Goal: Task Accomplishment & Management: Use online tool/utility

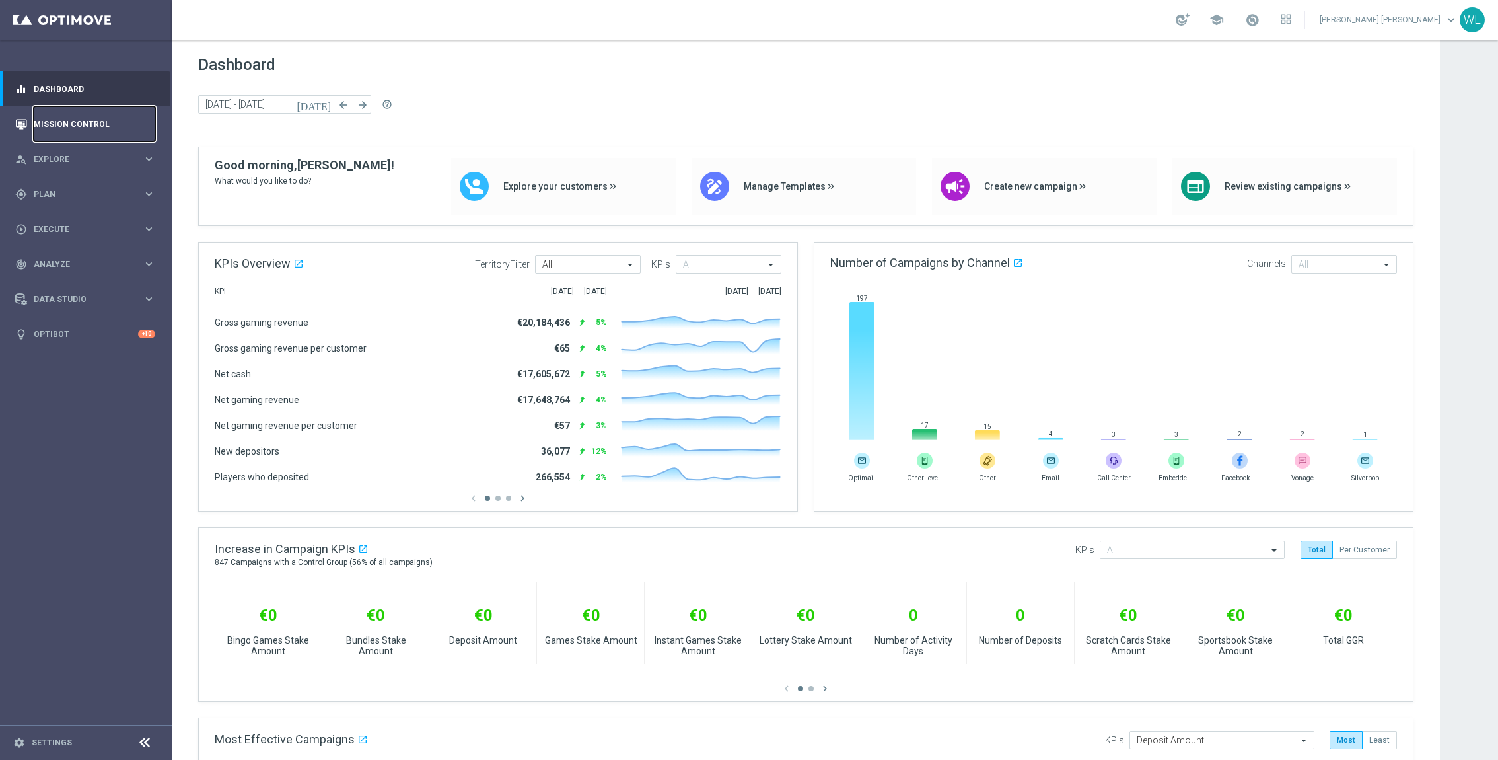
click at [104, 125] on link "Mission Control" at bounding box center [95, 123] width 122 height 35
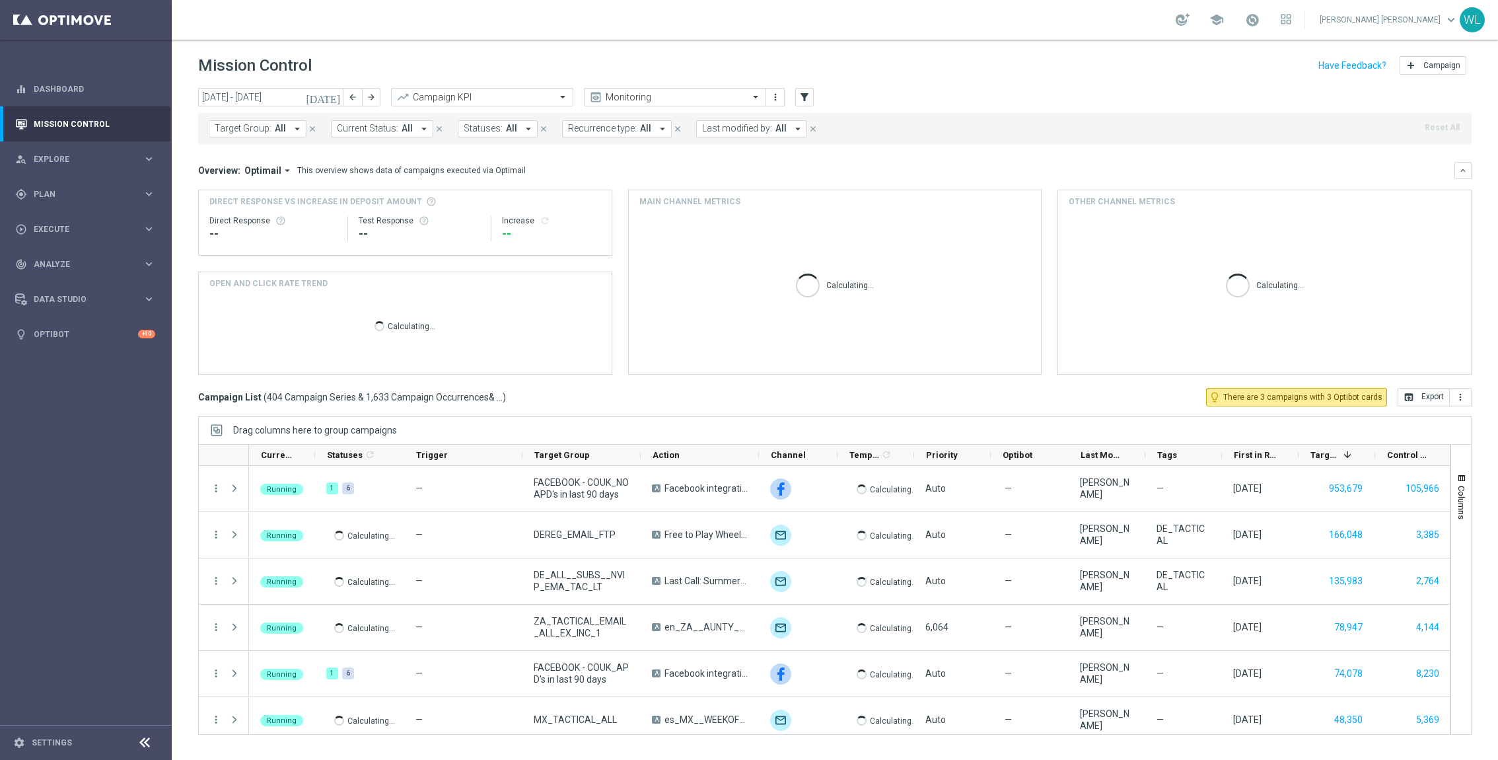
click at [342, 98] on icon "[DATE]" at bounding box center [324, 97] width 36 height 12
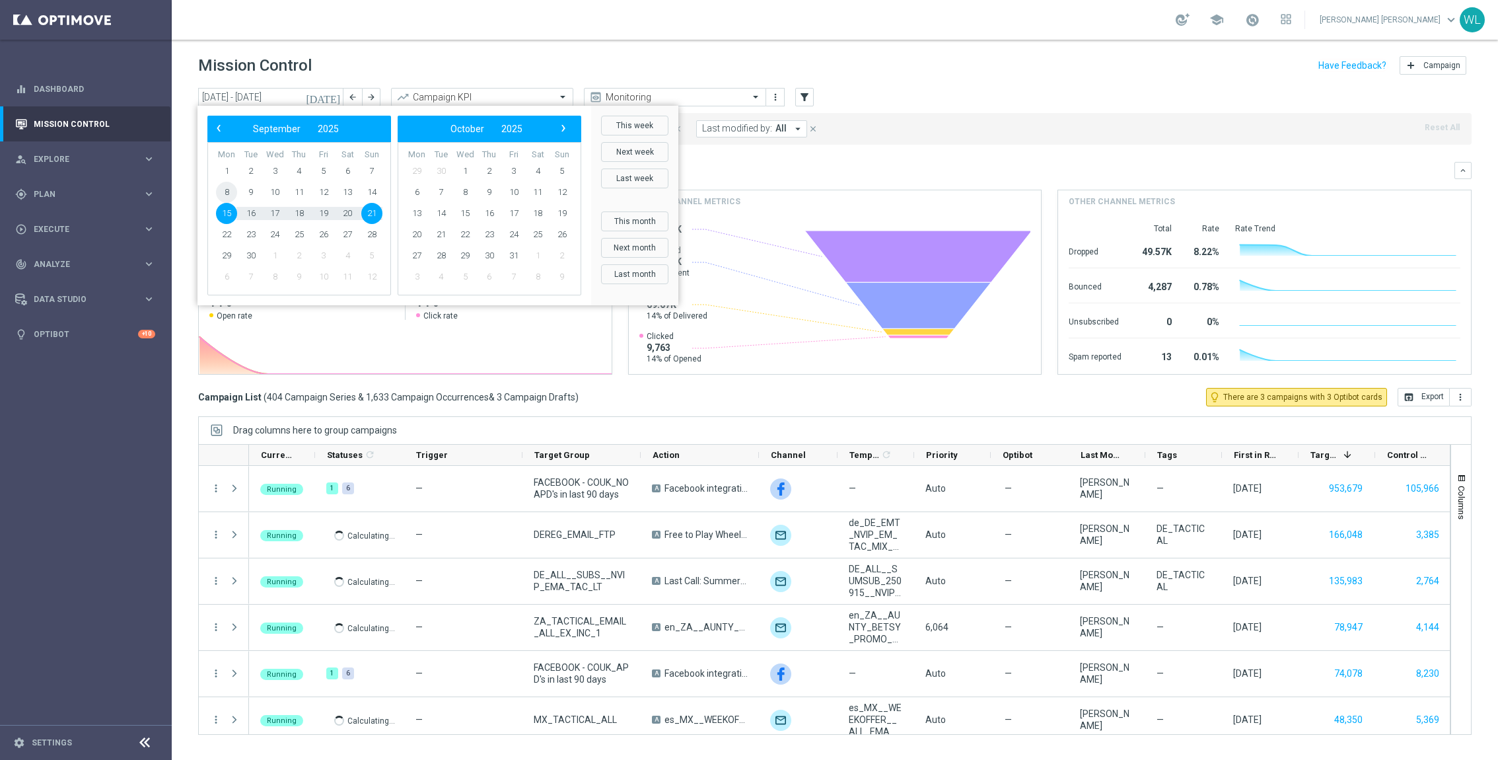
click at [225, 193] on span "8" at bounding box center [226, 192] width 21 height 21
type input "[DATE] - [DATE]"
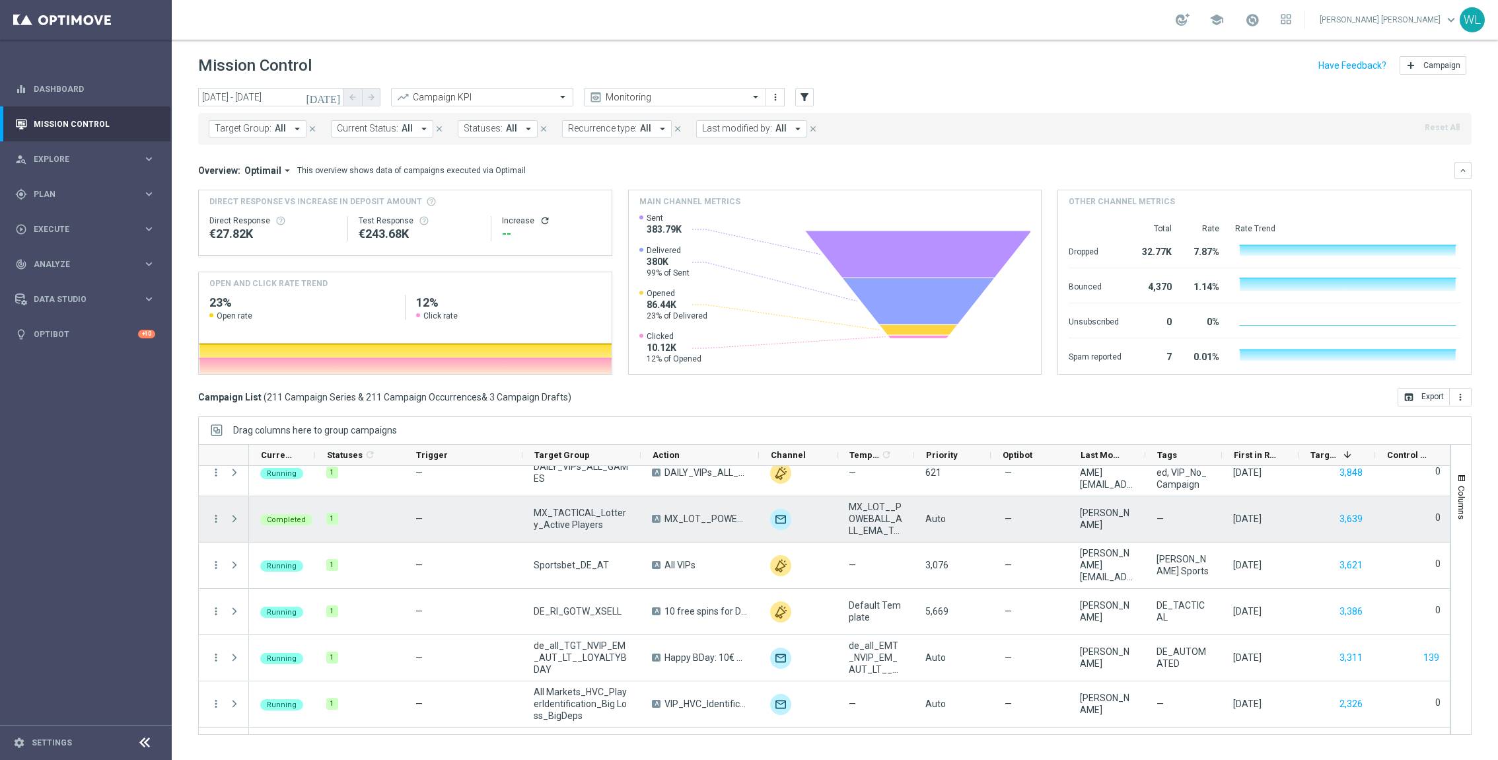
scroll to position [205, 0]
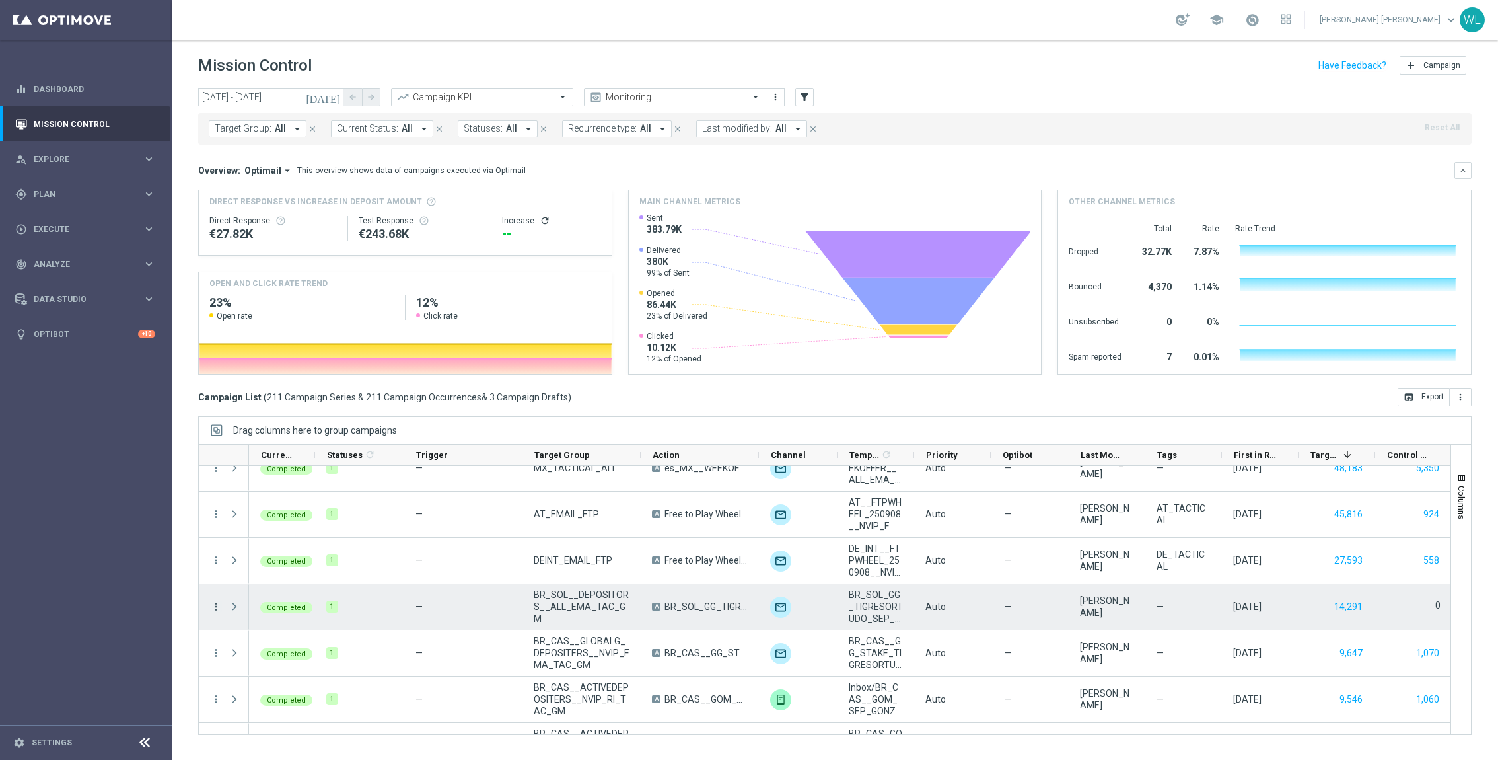
click at [214, 603] on icon "more_vert" at bounding box center [216, 607] width 12 height 12
click at [260, 550] on span "Duplicate and Edit" at bounding box center [275, 547] width 68 height 9
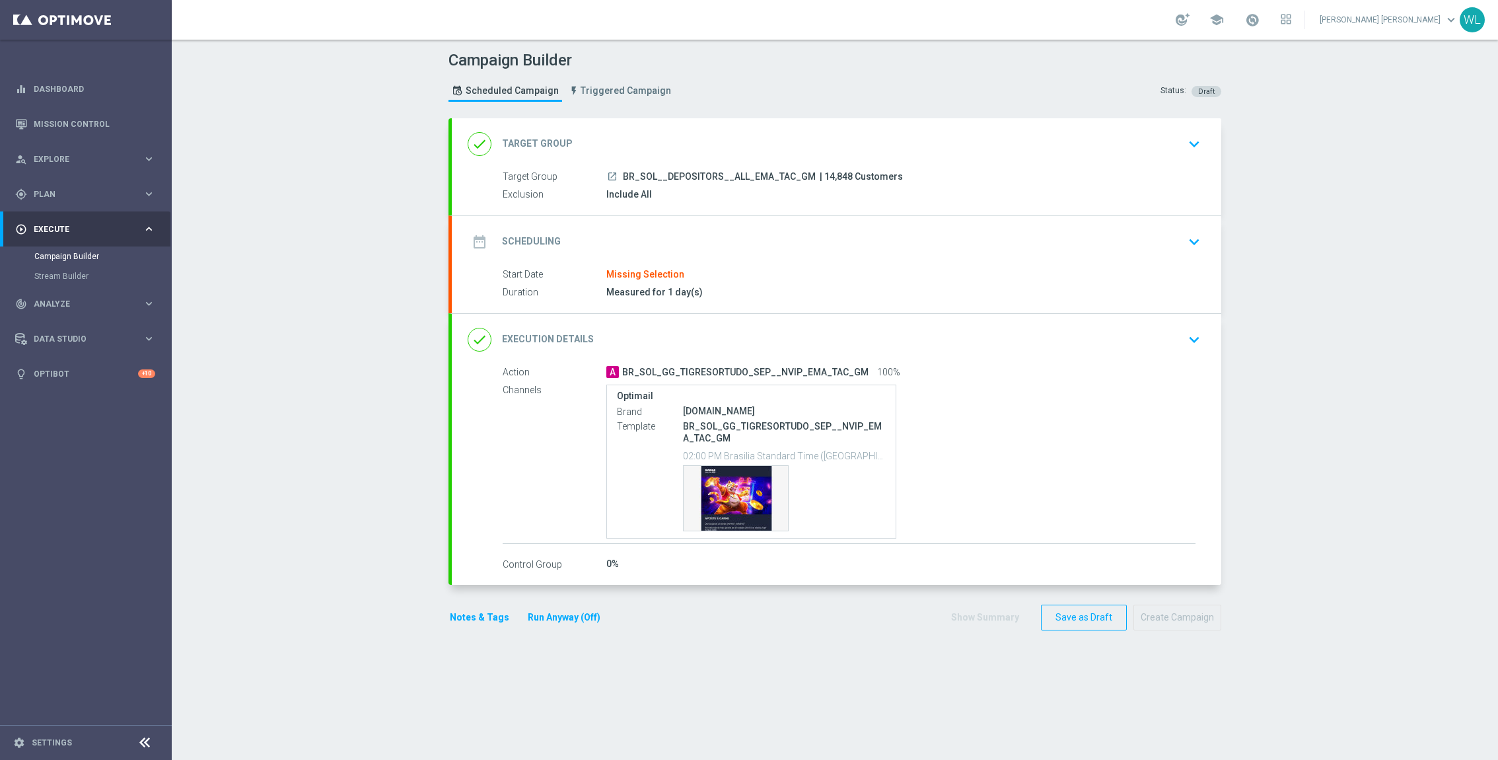
click at [1194, 140] on icon "keyboard_arrow_down" at bounding box center [1195, 144] width 20 height 20
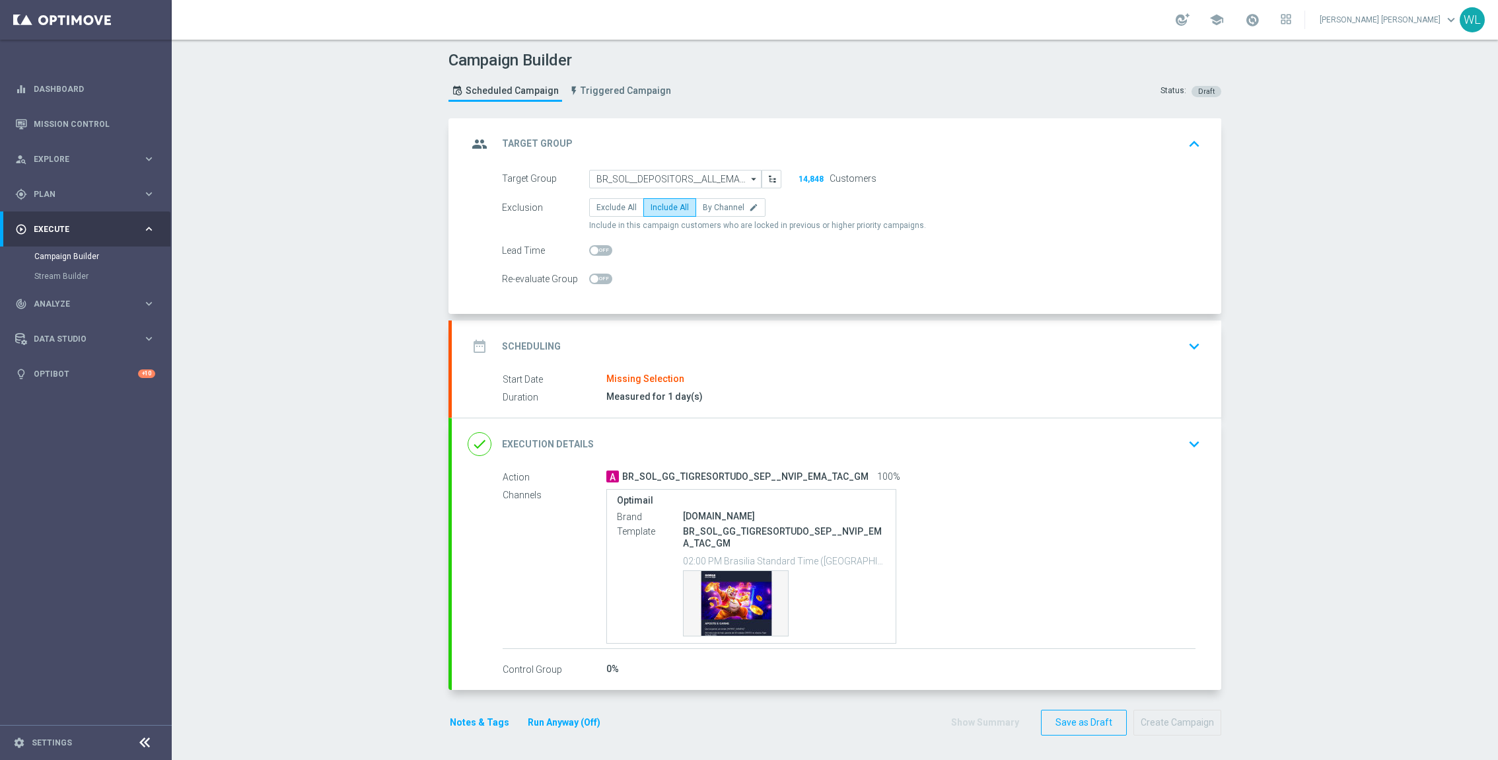
click at [1189, 347] on icon "keyboard_arrow_down" at bounding box center [1195, 346] width 20 height 20
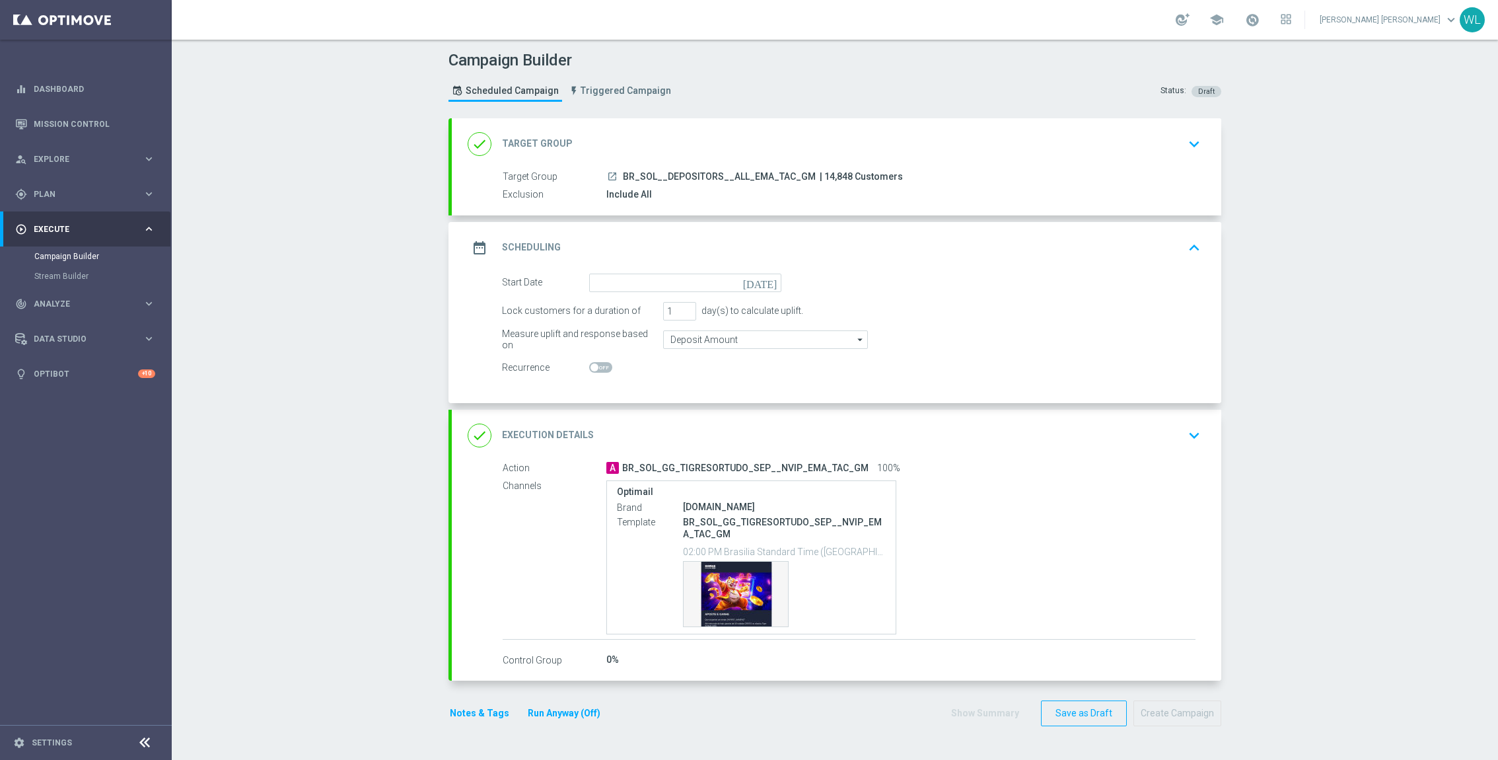
click at [770, 280] on icon "[DATE]" at bounding box center [762, 281] width 39 height 15
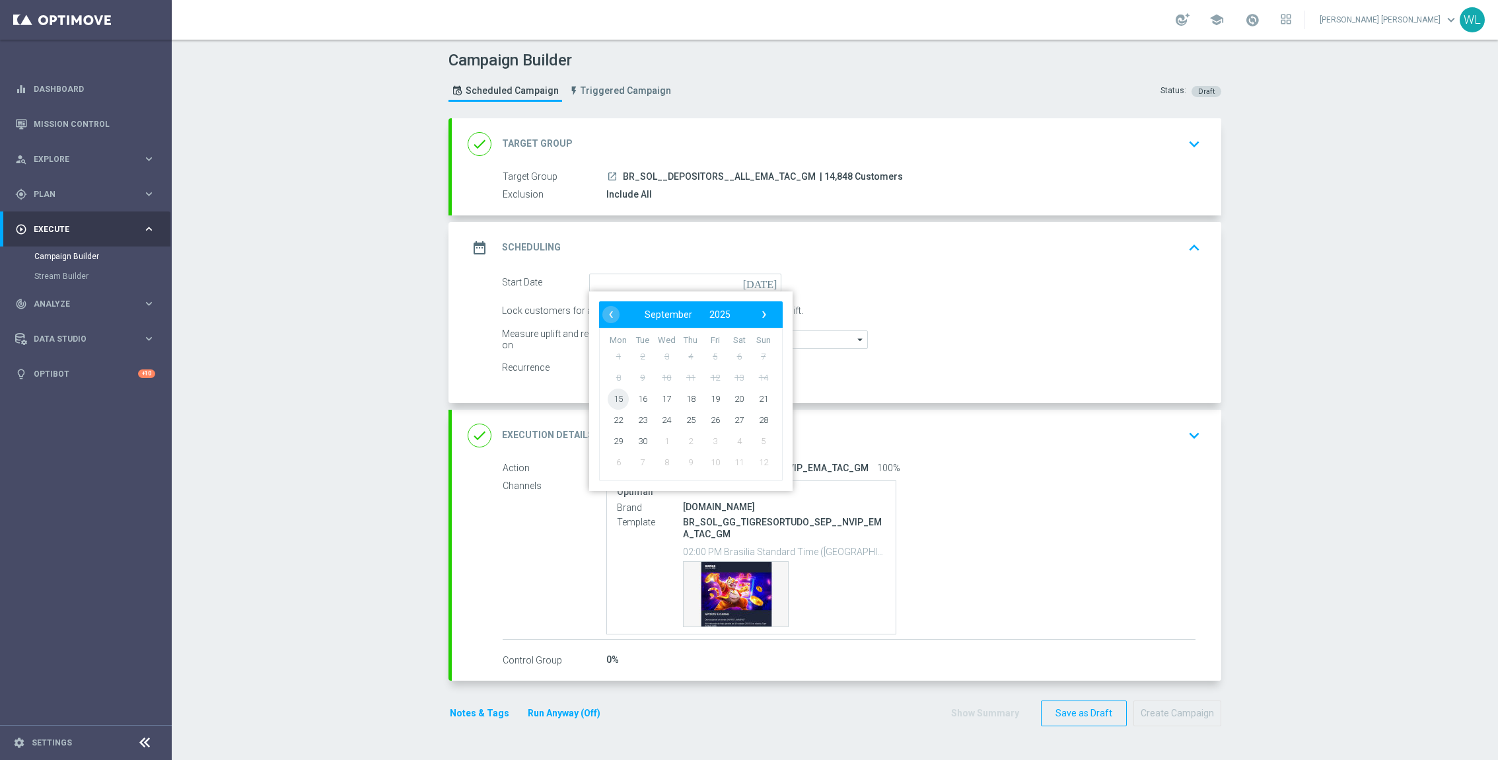
click at [620, 396] on span "15" at bounding box center [618, 398] width 21 height 21
type input "15 Sep 2025"
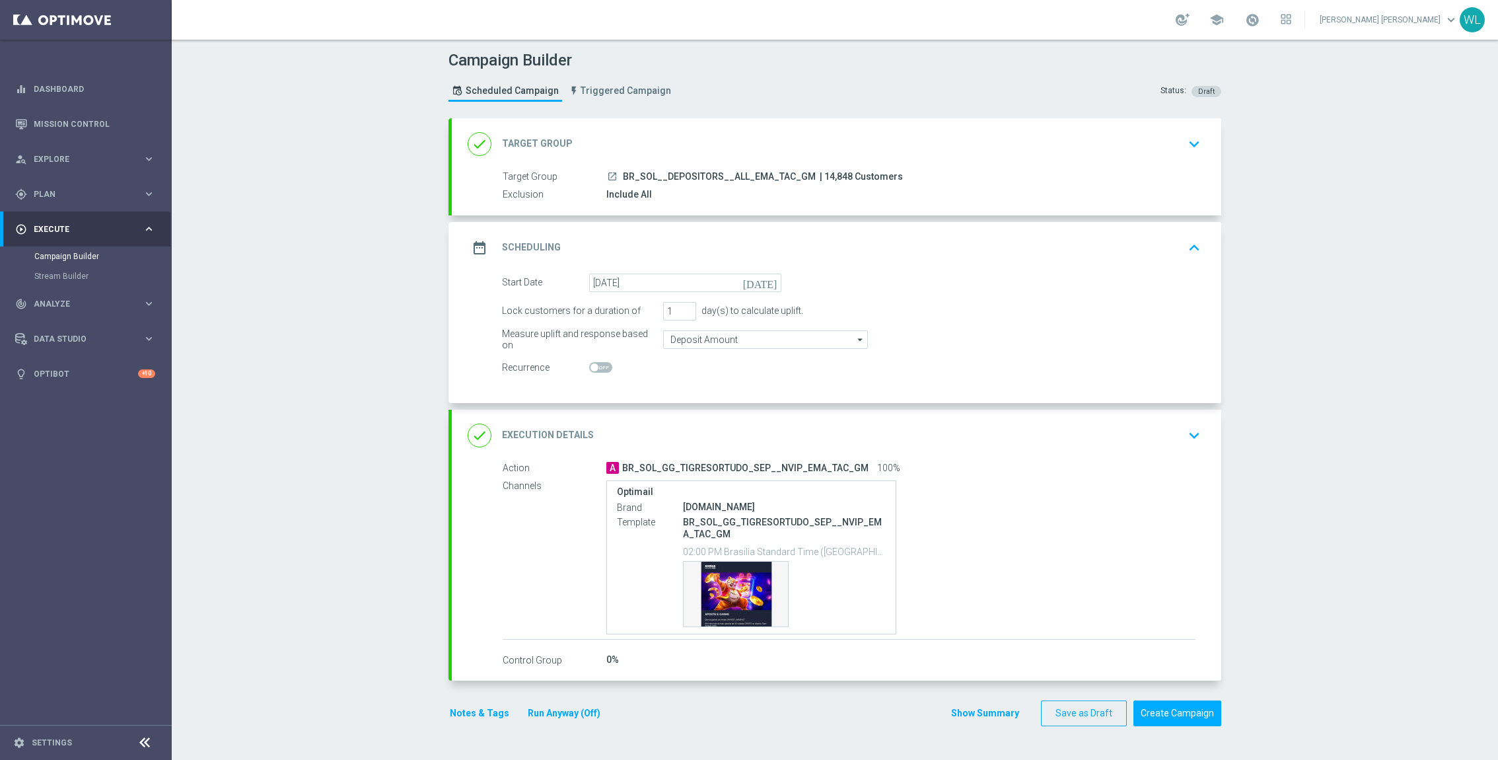
click at [1195, 430] on icon "keyboard_arrow_down" at bounding box center [1195, 435] width 20 height 20
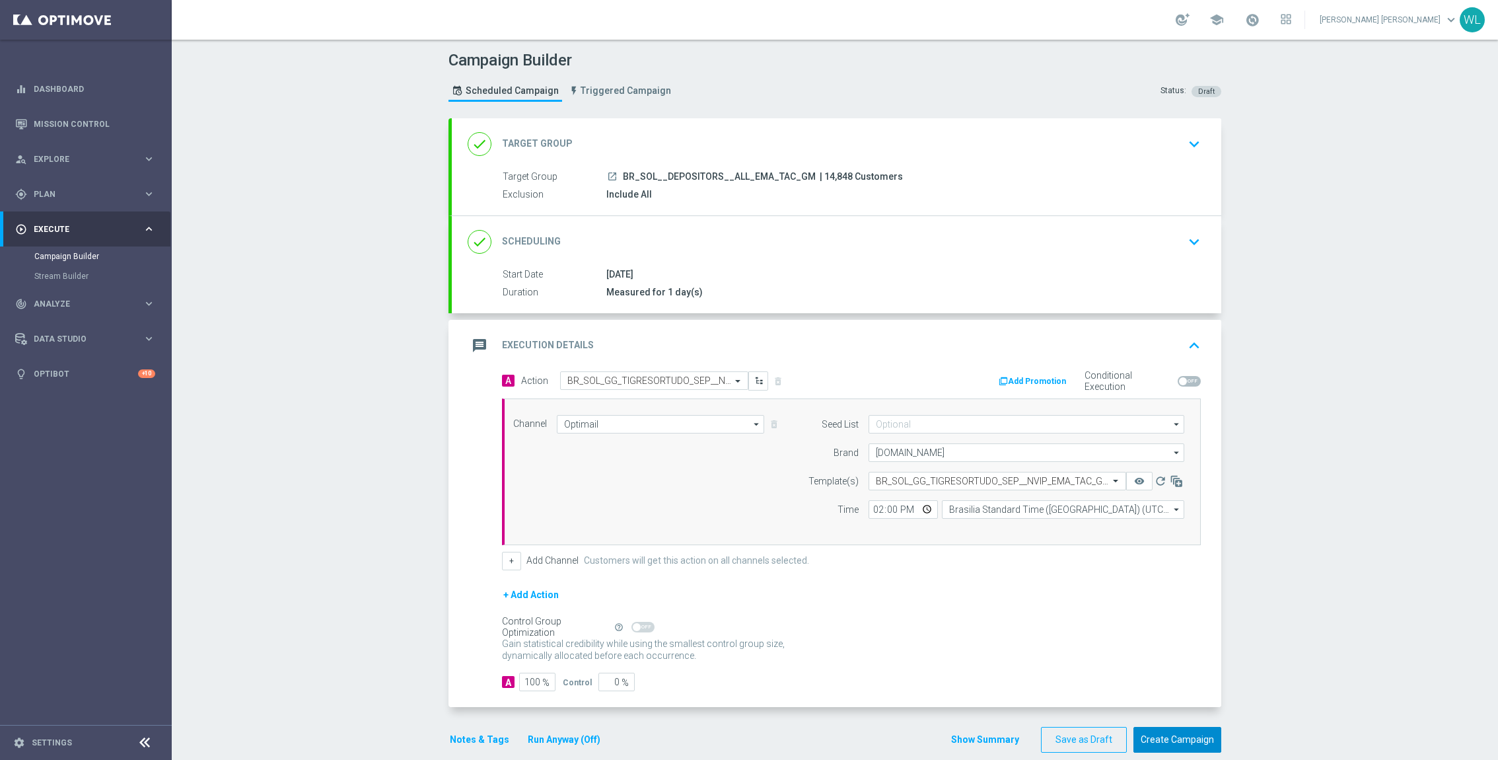
click at [1165, 731] on button "Create Campaign" at bounding box center [1178, 740] width 88 height 26
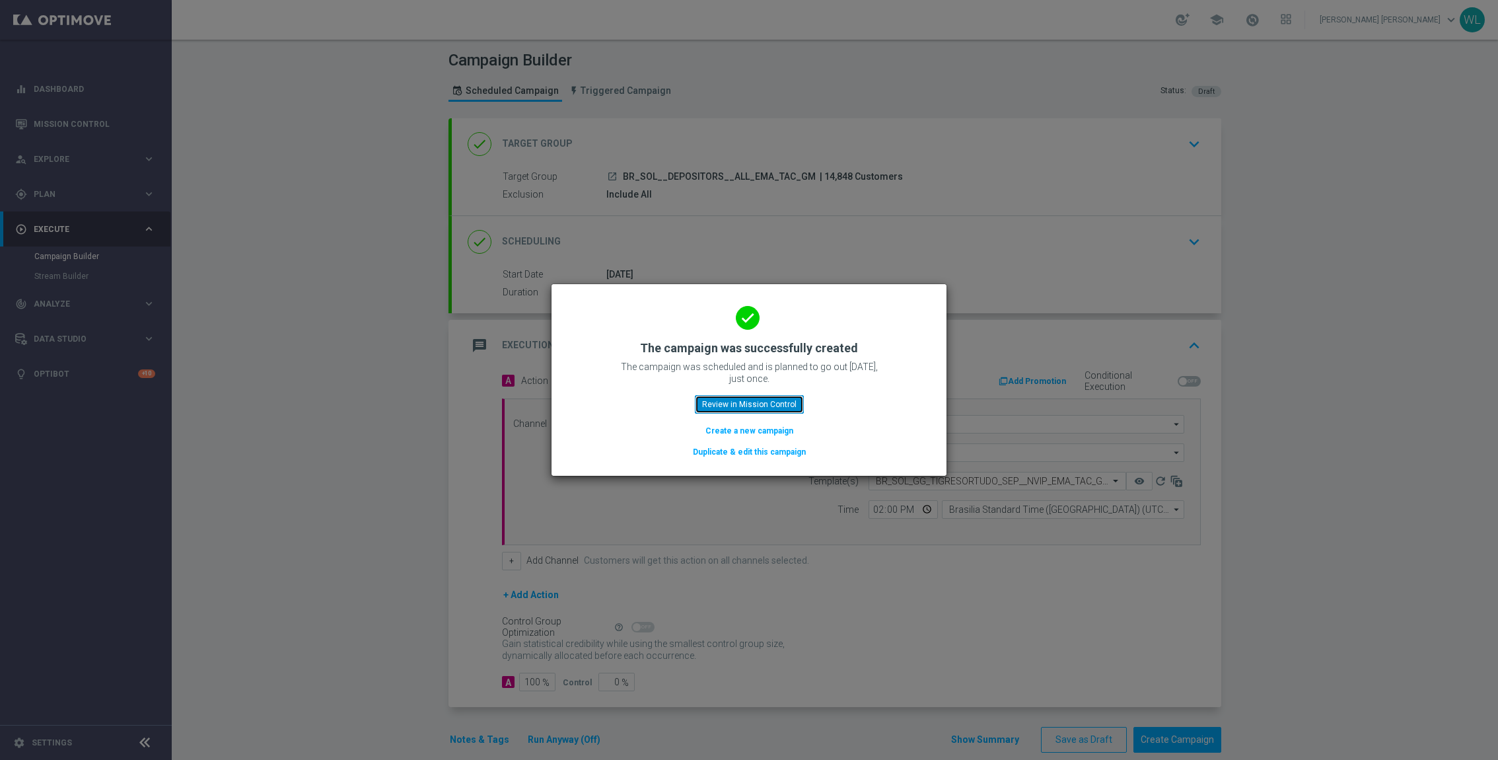
click at [776, 399] on button "Review in Mission Control" at bounding box center [749, 404] width 109 height 18
